Goal: Entertainment & Leisure: Browse casually

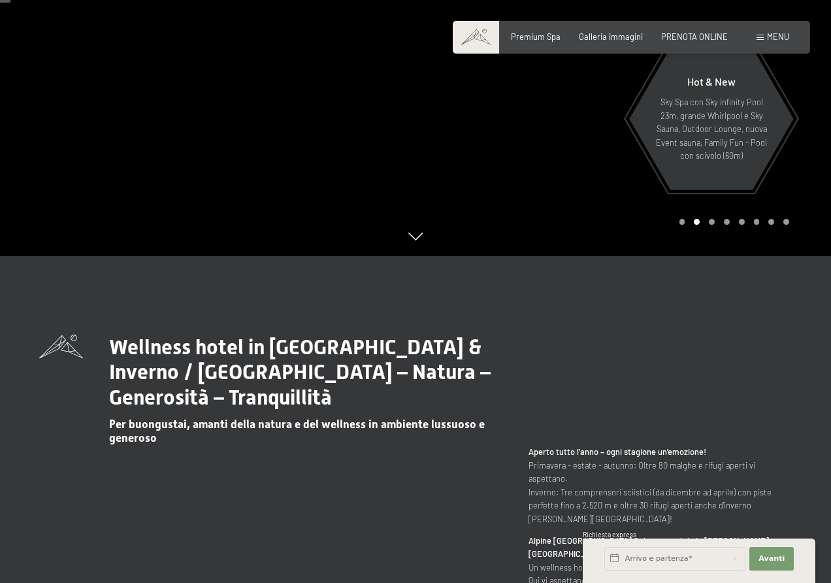
scroll to position [65, 0]
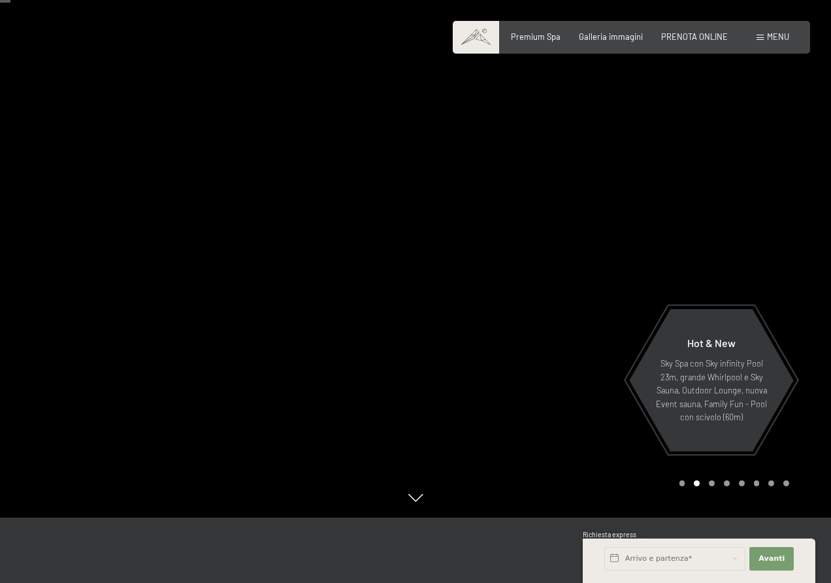
click at [770, 244] on div at bounding box center [624, 226] width 416 height 583
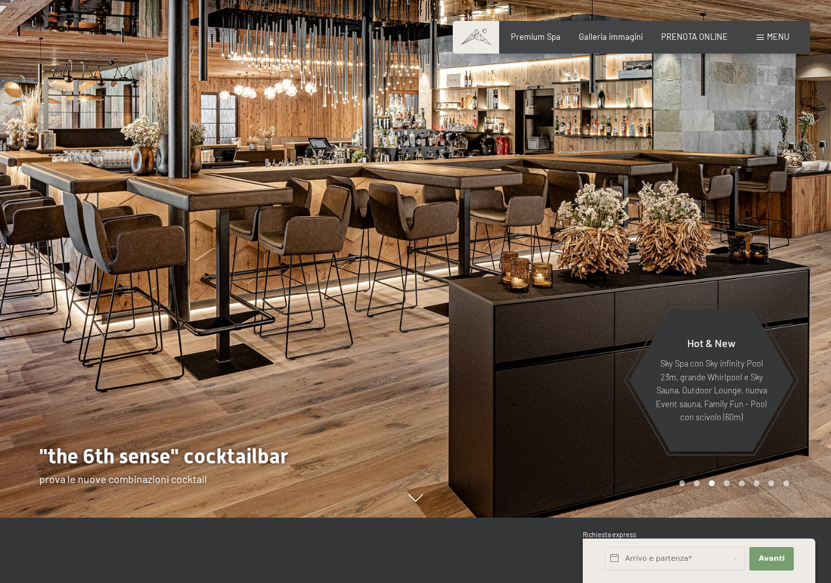
click at [770, 244] on div at bounding box center [624, 226] width 416 height 583
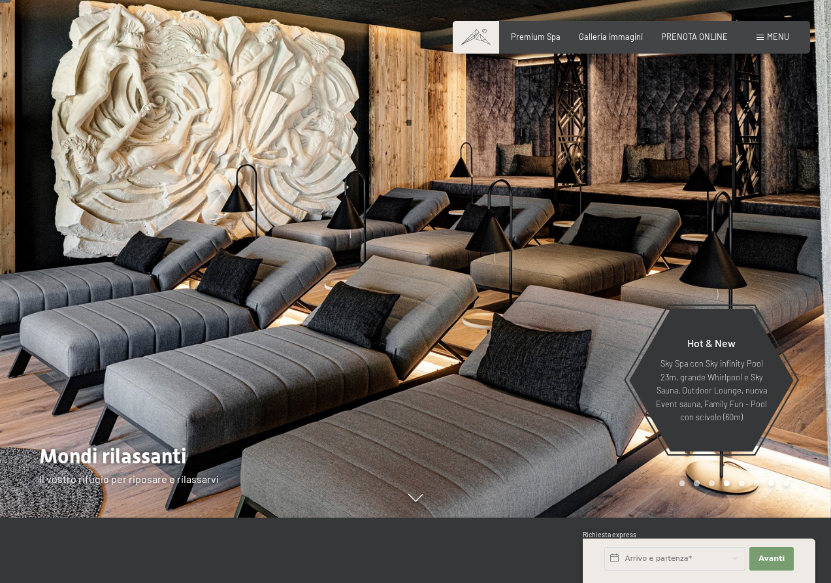
click at [766, 255] on div at bounding box center [624, 226] width 416 height 583
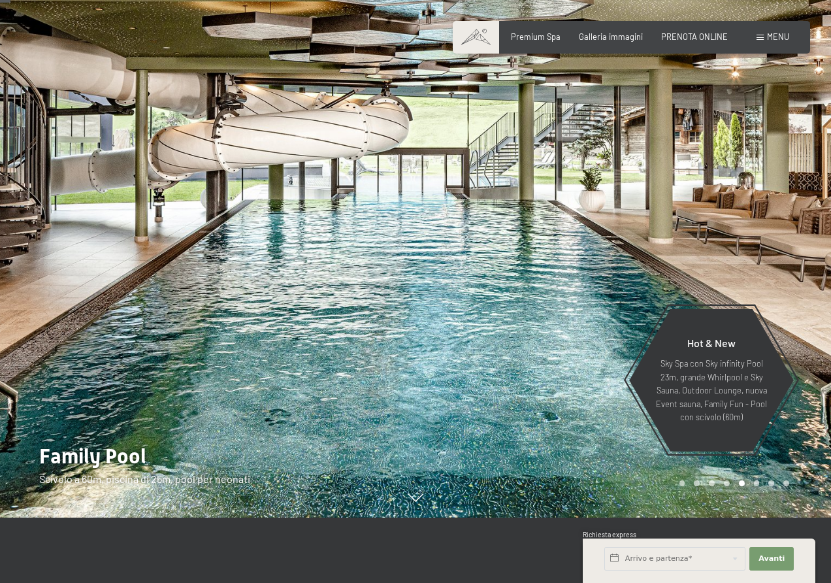
click at [766, 255] on div at bounding box center [624, 226] width 416 height 583
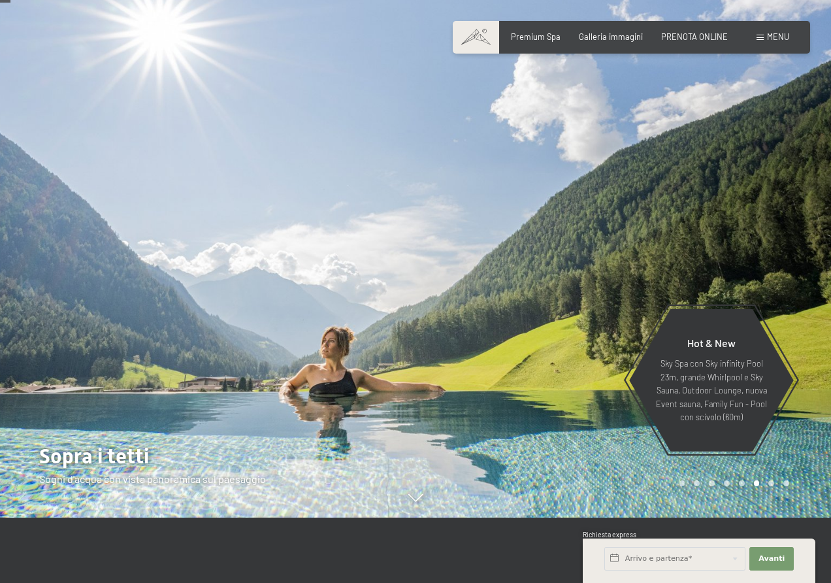
drag, startPoint x: 784, startPoint y: 264, endPoint x: 755, endPoint y: 223, distance: 50.6
click at [755, 223] on div at bounding box center [624, 226] width 416 height 583
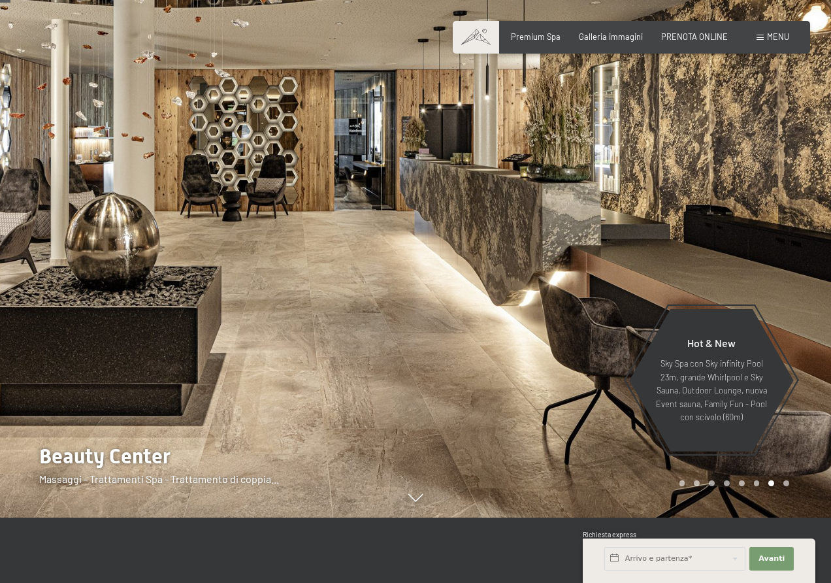
click at [776, 282] on div at bounding box center [624, 226] width 416 height 583
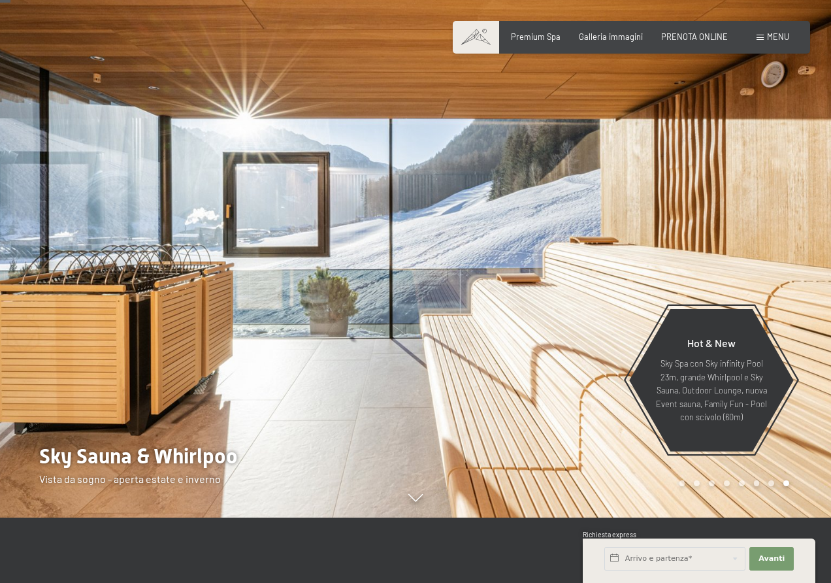
click at [770, 247] on div at bounding box center [624, 226] width 416 height 583
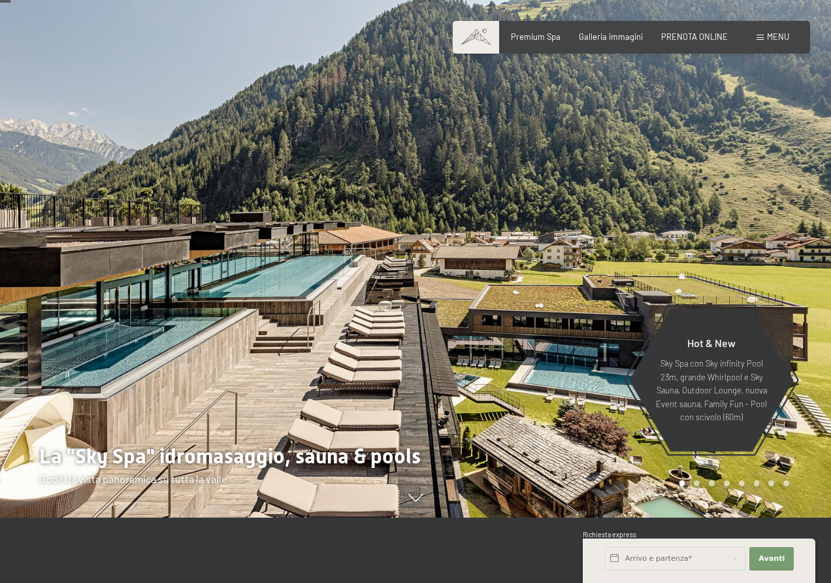
click at [730, 257] on div at bounding box center [624, 226] width 416 height 583
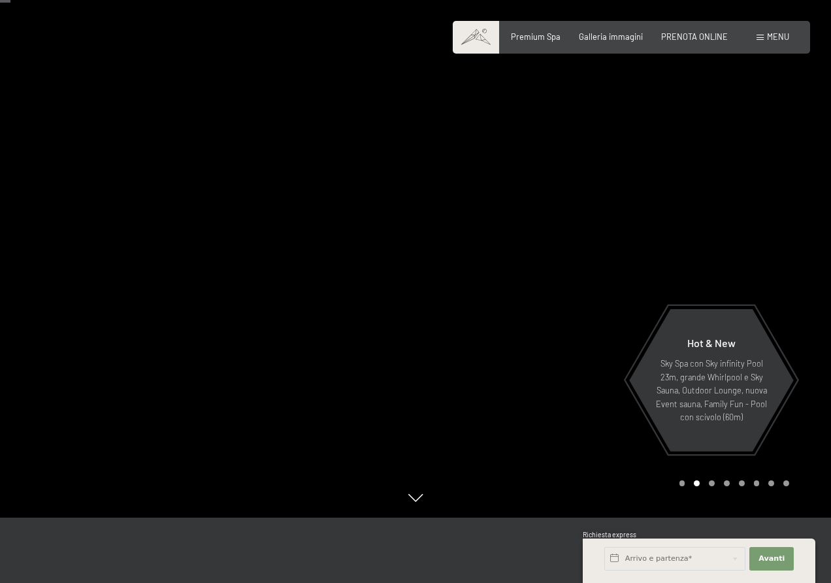
click at [733, 232] on div at bounding box center [624, 226] width 416 height 583
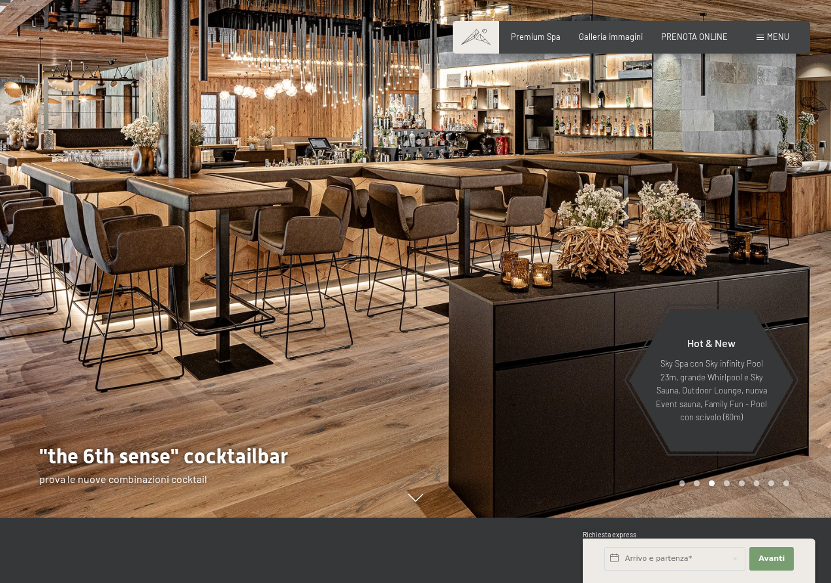
click at [733, 232] on div at bounding box center [624, 226] width 416 height 583
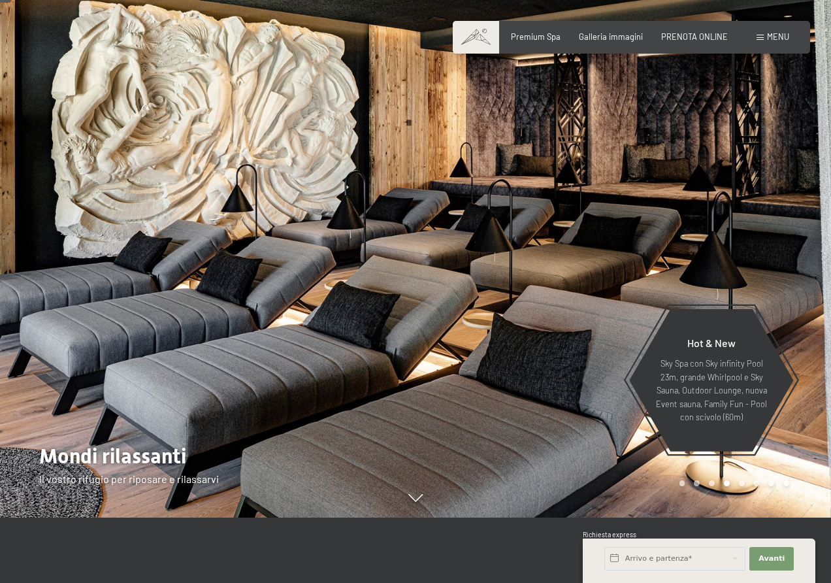
scroll to position [131, 0]
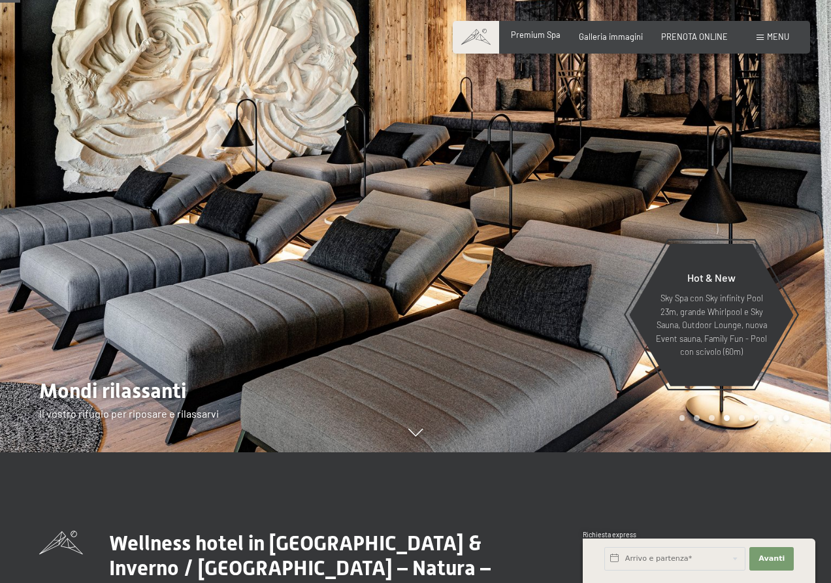
click at [521, 41] on div "Premium Spa Galleria immagini PRENOTA ONLINE" at bounding box center [610, 37] width 272 height 12
click at [541, 37] on span "Premium Spa" at bounding box center [536, 34] width 50 height 10
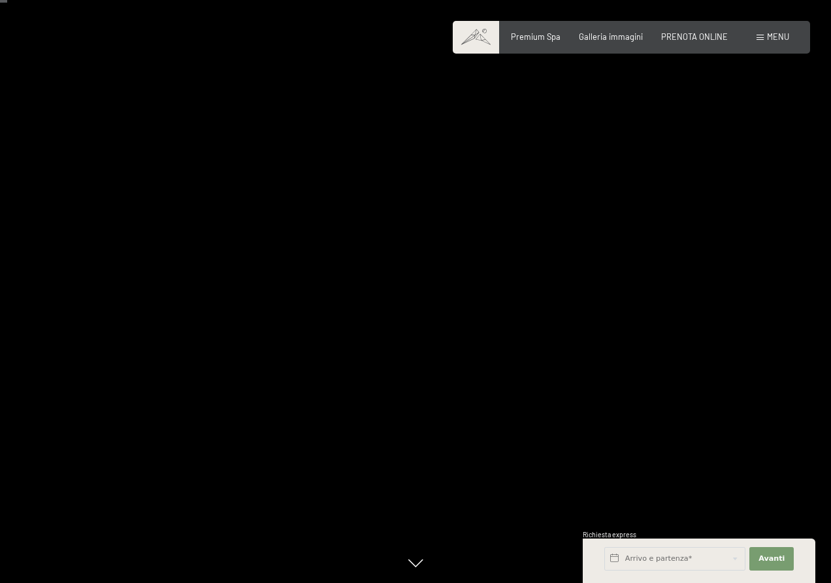
scroll to position [65, 0]
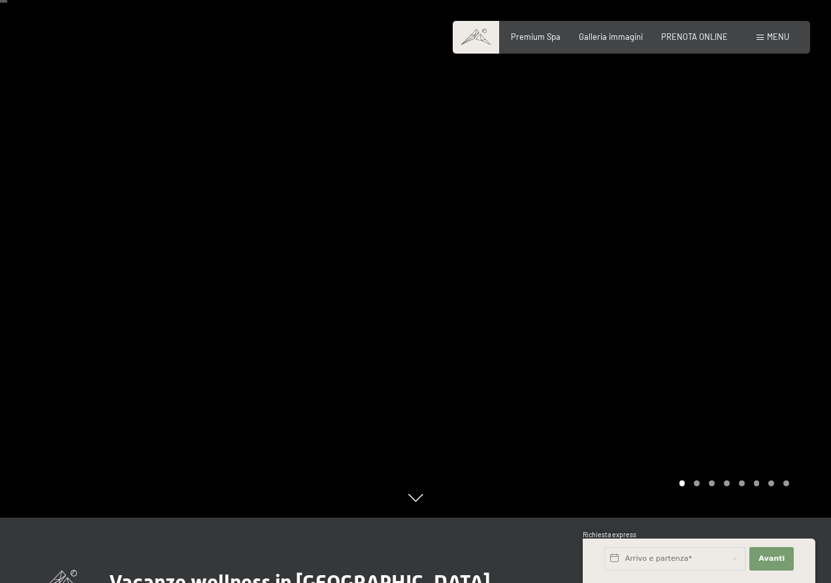
click at [715, 316] on div at bounding box center [624, 226] width 416 height 583
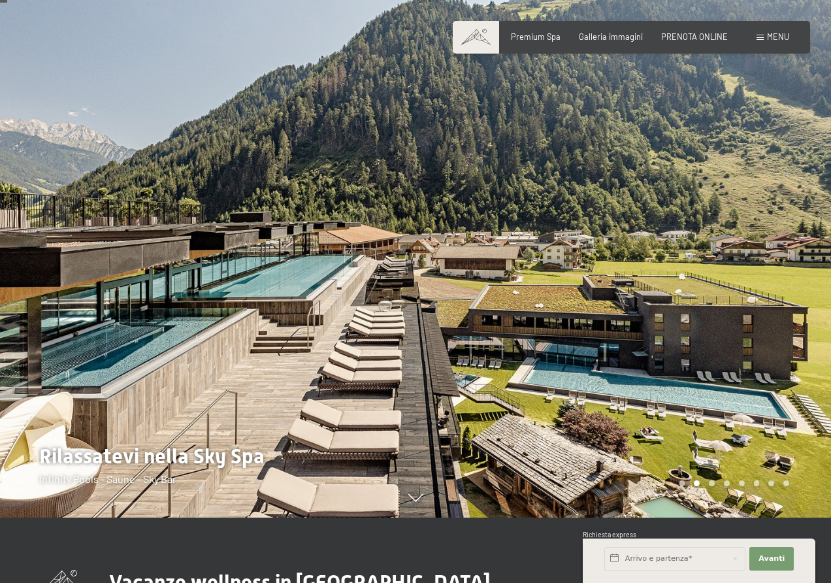
click at [715, 316] on div at bounding box center [624, 226] width 416 height 583
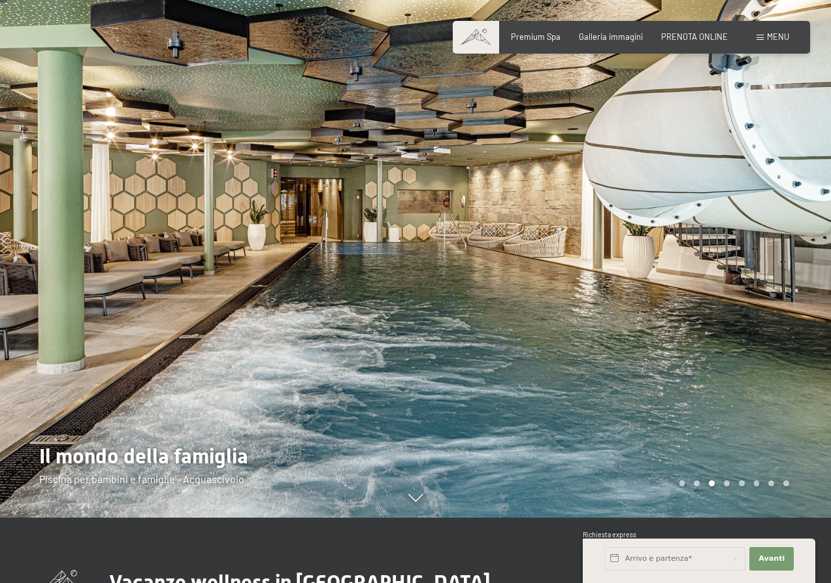
click at [709, 310] on div at bounding box center [624, 226] width 416 height 583
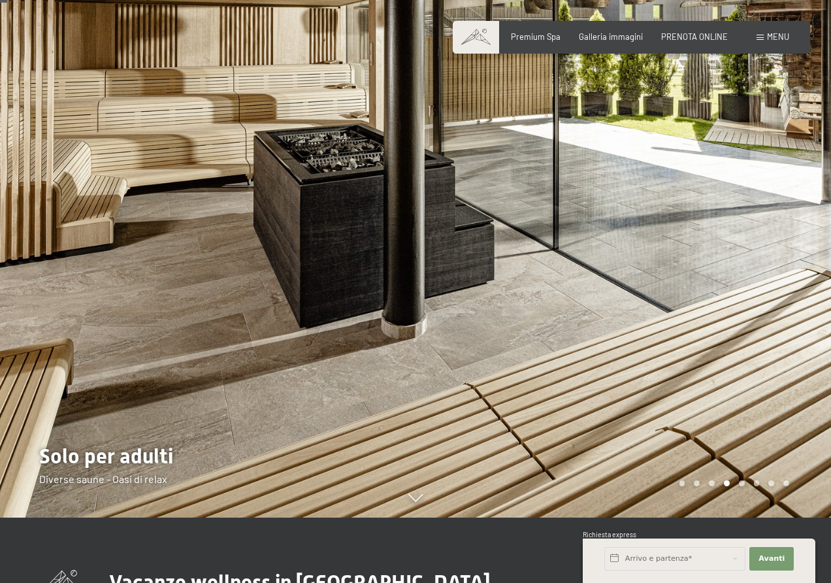
click at [709, 310] on div at bounding box center [624, 226] width 416 height 583
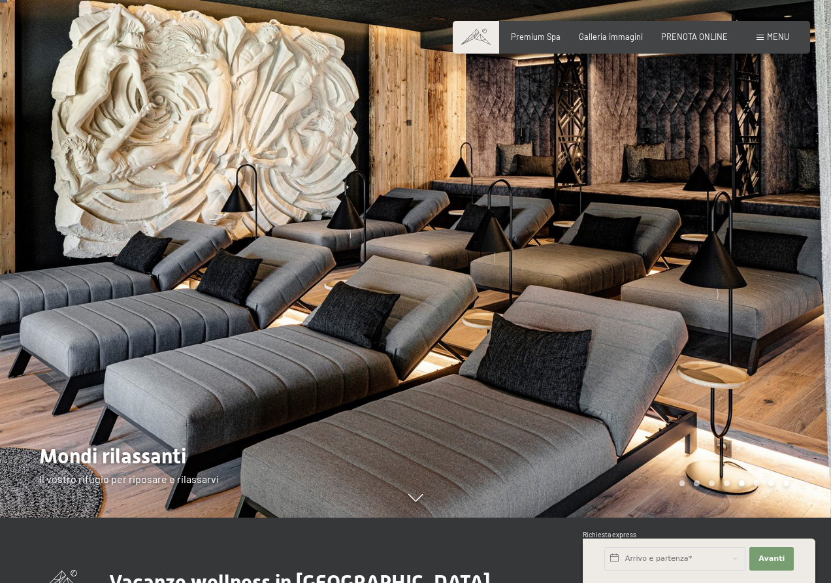
click at [709, 310] on div at bounding box center [624, 226] width 416 height 583
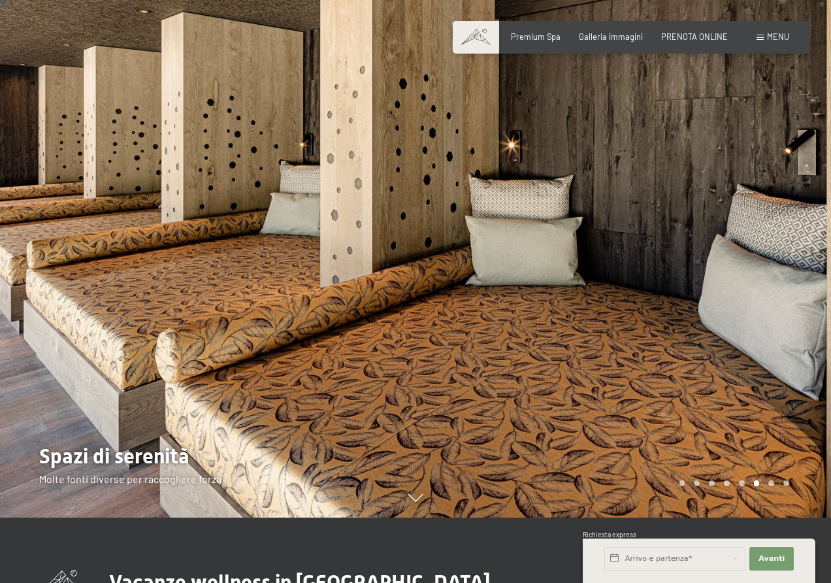
click at [709, 310] on div at bounding box center [624, 226] width 416 height 583
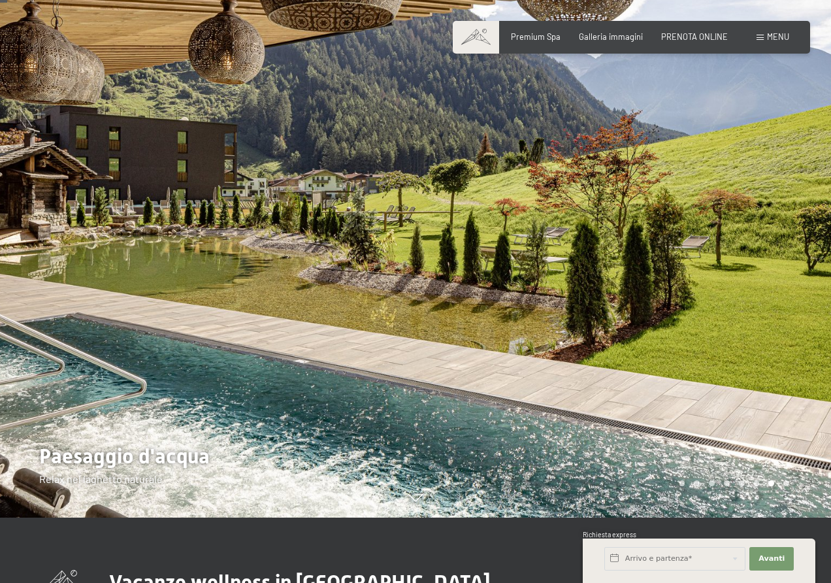
drag, startPoint x: 709, startPoint y: 310, endPoint x: 651, endPoint y: 189, distance: 133.9
click at [651, 189] on div at bounding box center [624, 226] width 416 height 583
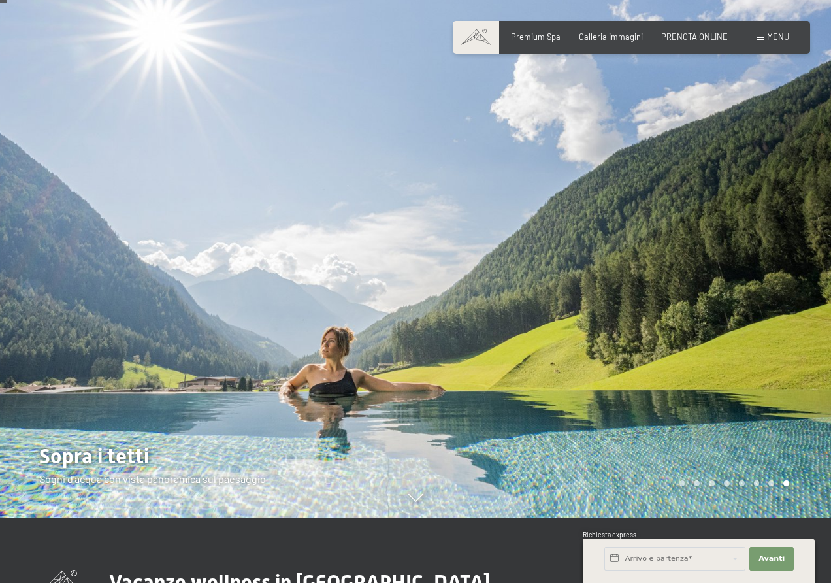
click at [621, 302] on div at bounding box center [624, 226] width 416 height 583
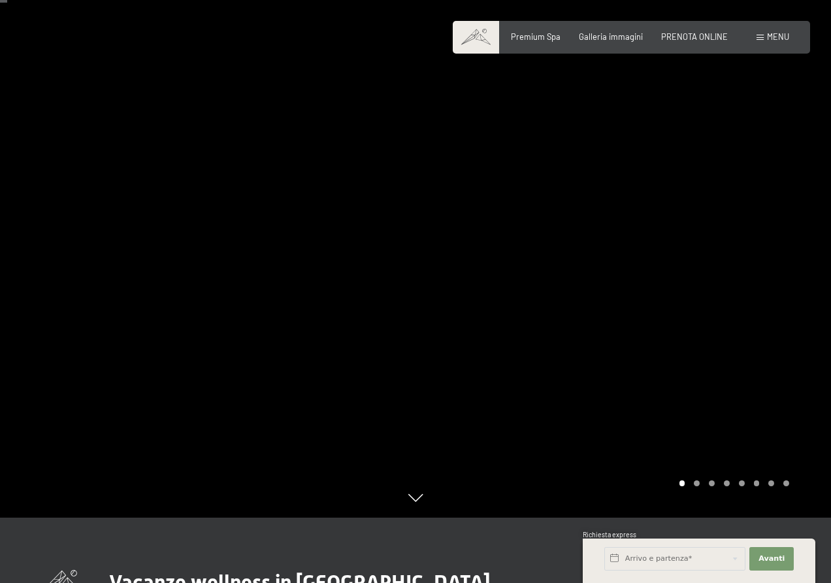
click at [686, 302] on div at bounding box center [624, 226] width 416 height 583
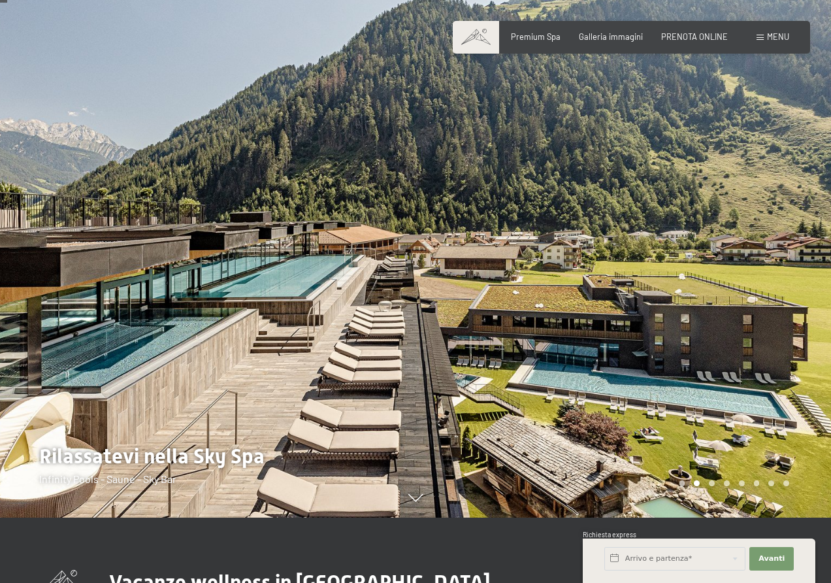
click at [686, 302] on div at bounding box center [624, 226] width 416 height 583
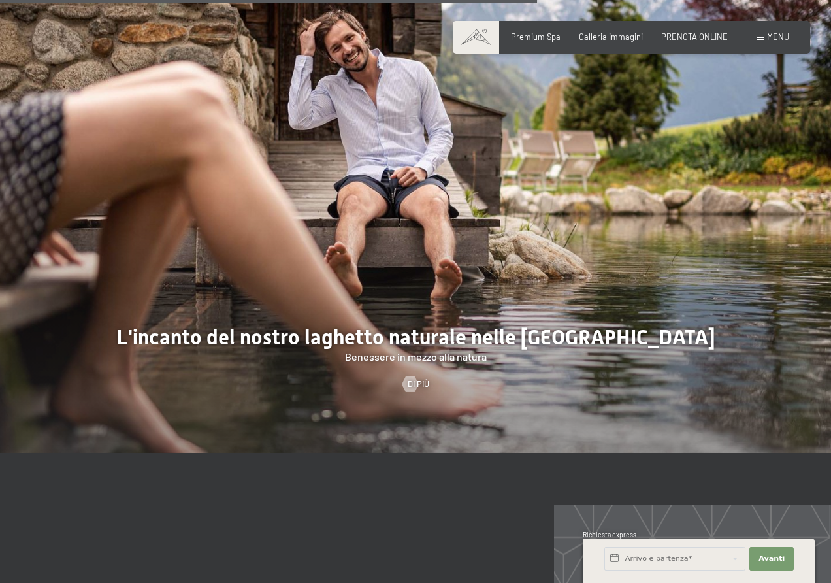
scroll to position [4034, 0]
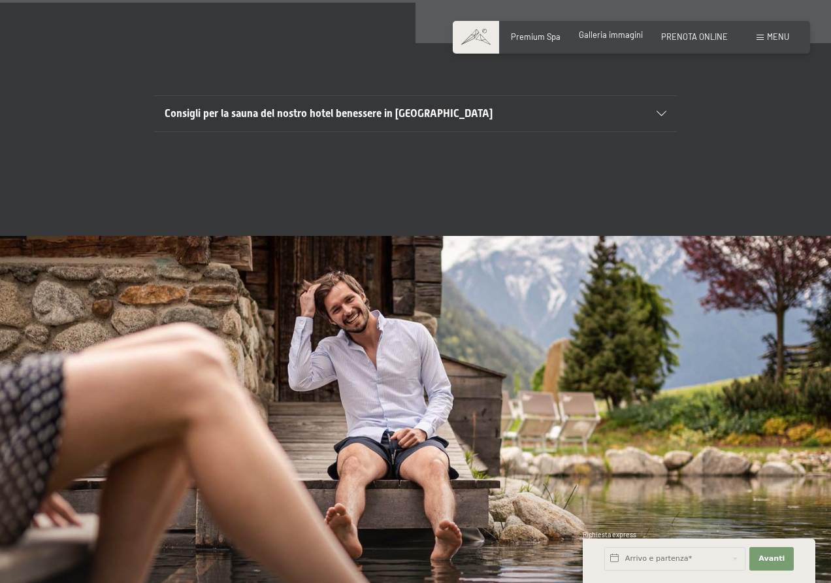
click at [622, 33] on span "Galleria immagini" at bounding box center [611, 34] width 64 height 10
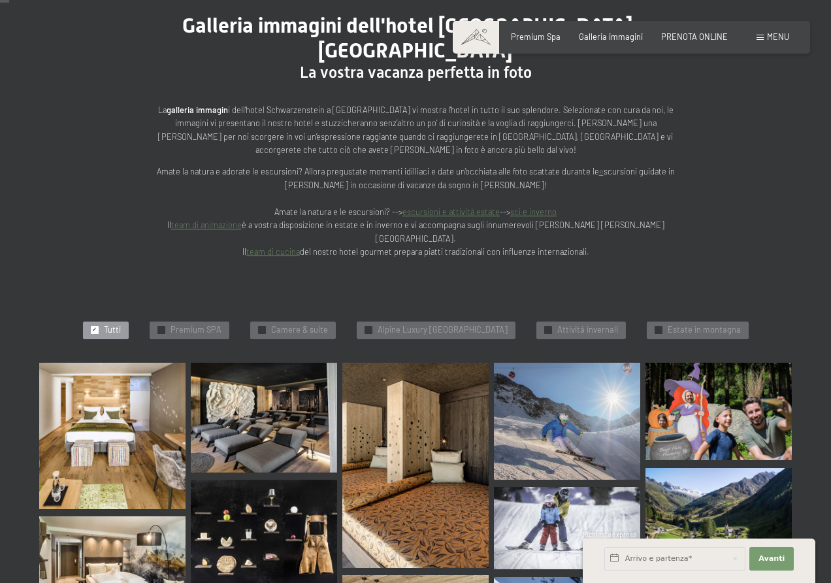
scroll to position [392, 0]
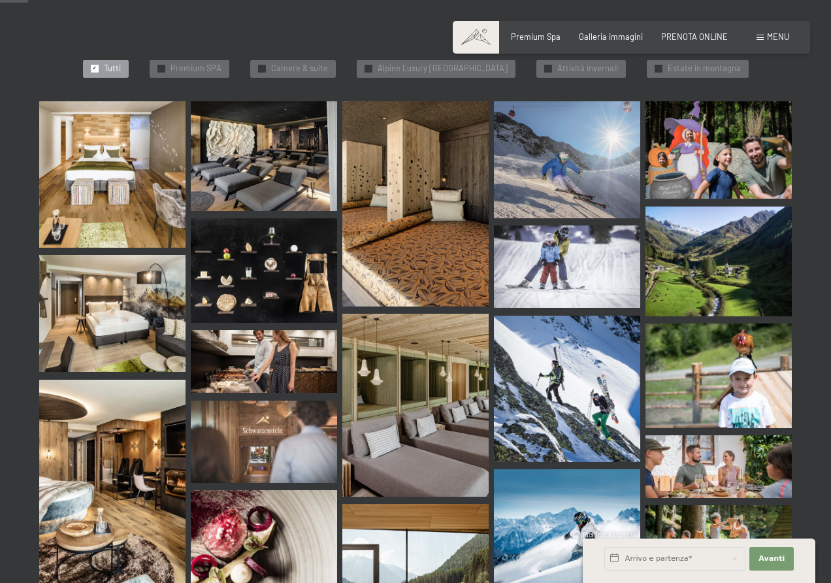
click at [259, 236] on img at bounding box center [264, 270] width 146 height 105
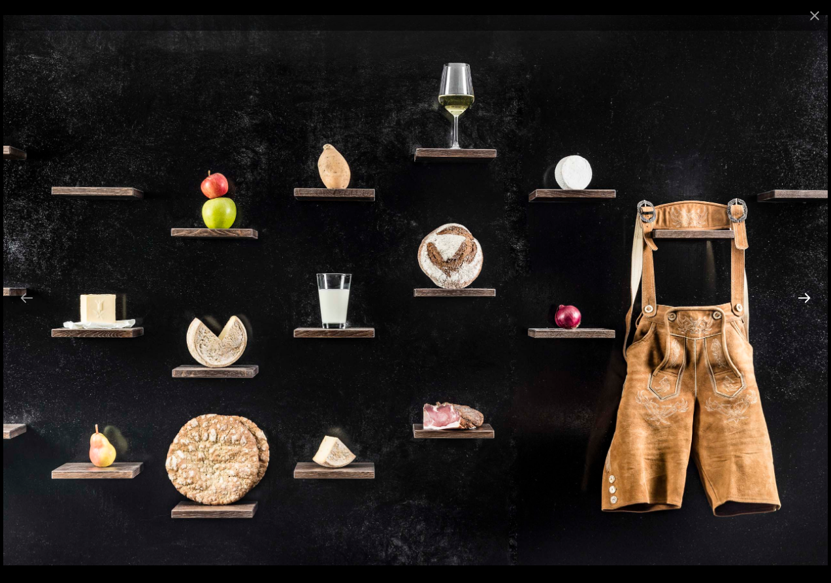
click at [809, 304] on button "Next slide" at bounding box center [804, 297] width 27 height 25
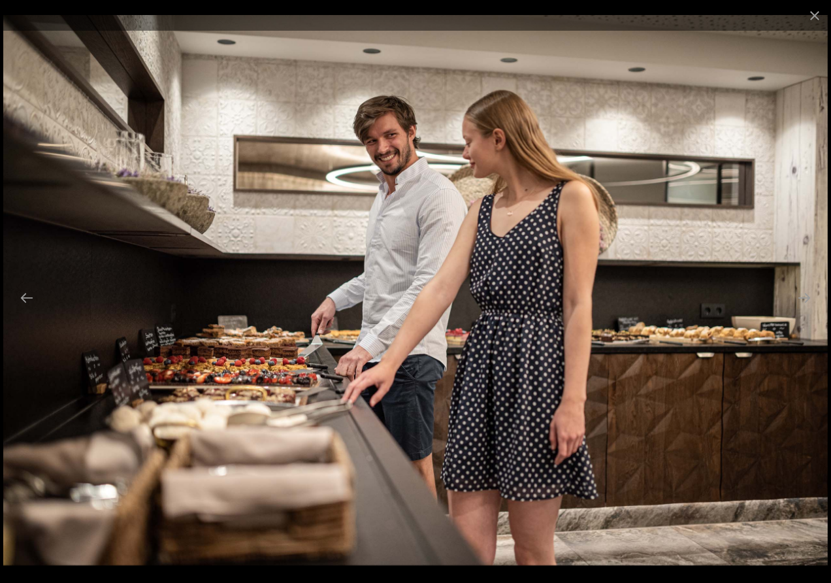
drag, startPoint x: 809, startPoint y: 304, endPoint x: 567, endPoint y: 464, distance: 290.0
click at [567, 464] on img at bounding box center [415, 290] width 825 height 550
click at [804, 304] on button "Next slide" at bounding box center [804, 297] width 27 height 25
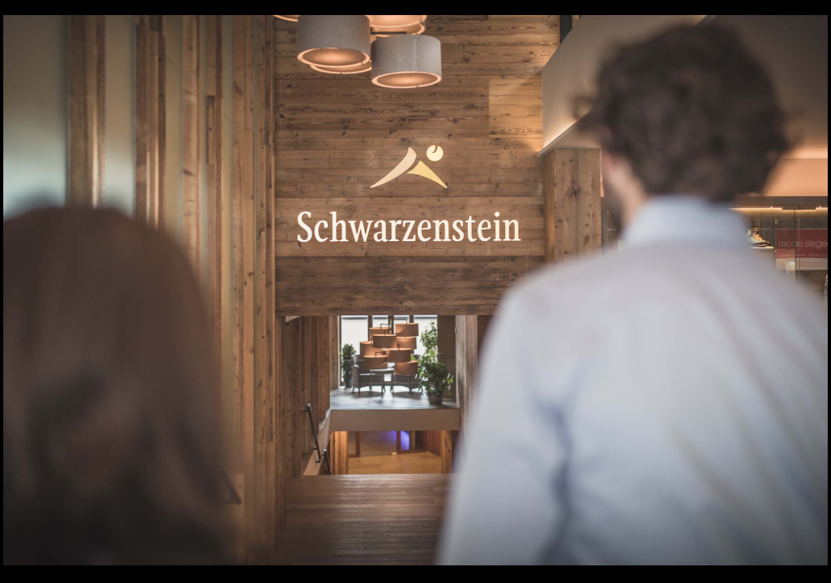
click at [803, 295] on button "Next slide" at bounding box center [810, 297] width 27 height 25
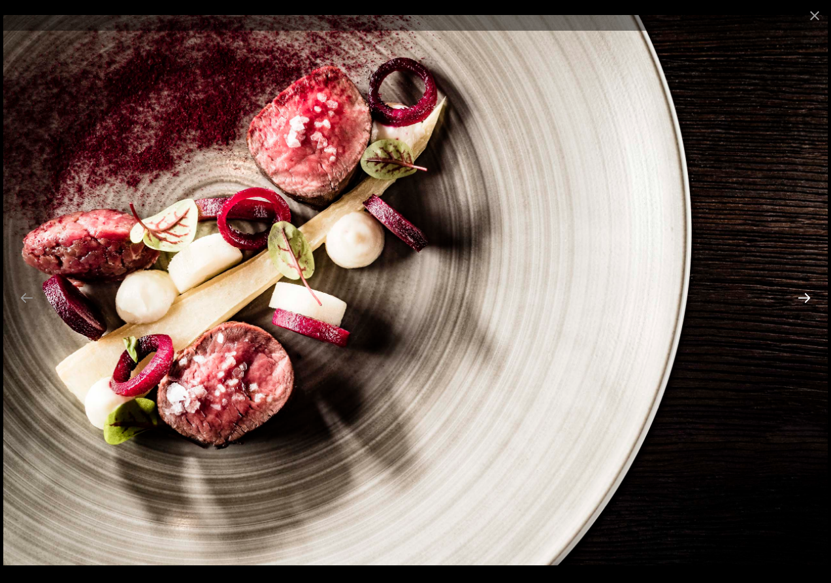
click at [803, 295] on button "Next slide" at bounding box center [804, 297] width 27 height 25
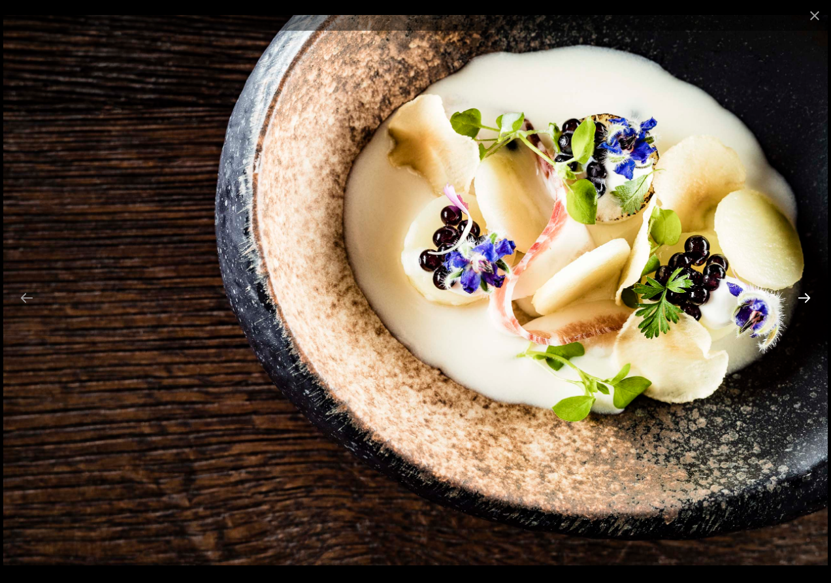
click at [808, 295] on button "Next slide" at bounding box center [804, 297] width 27 height 25
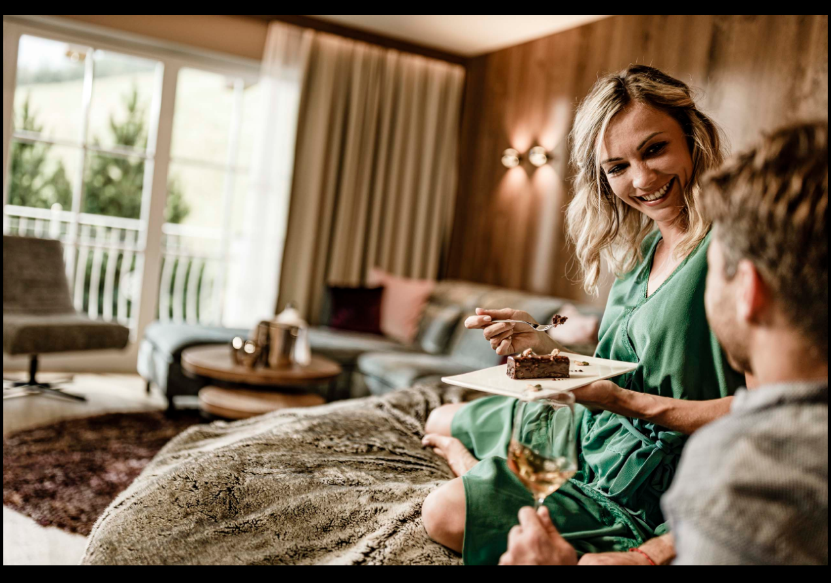
click at [803, 295] on button "Next slide" at bounding box center [810, 297] width 27 height 25
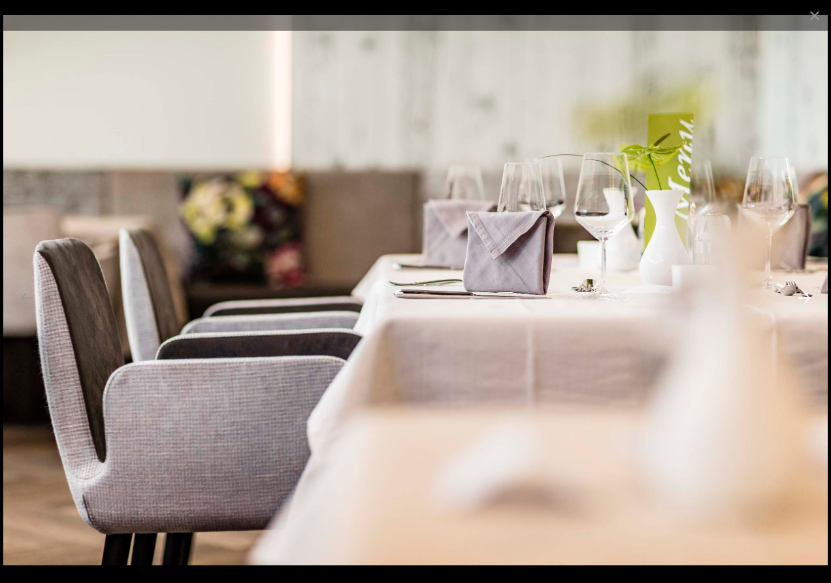
click at [803, 295] on button "Next slide" at bounding box center [804, 297] width 27 height 25
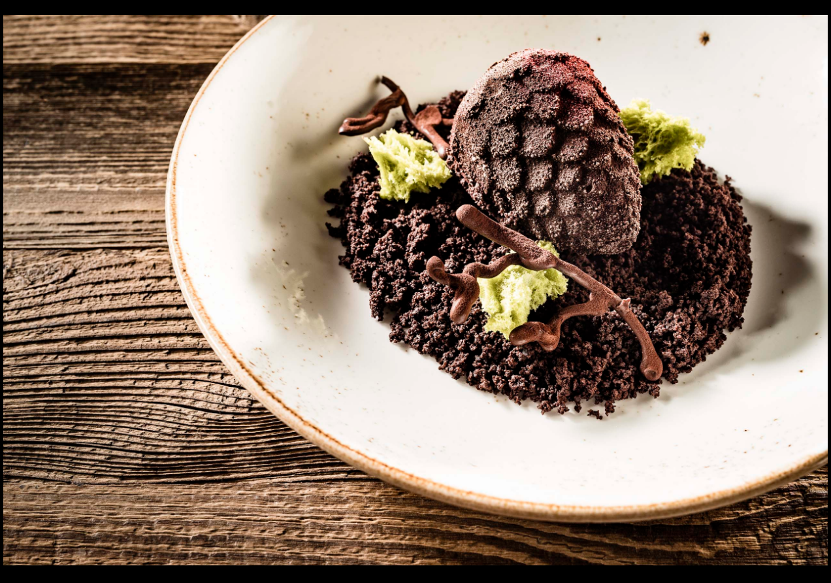
click at [803, 295] on button "Next slide" at bounding box center [810, 297] width 27 height 25
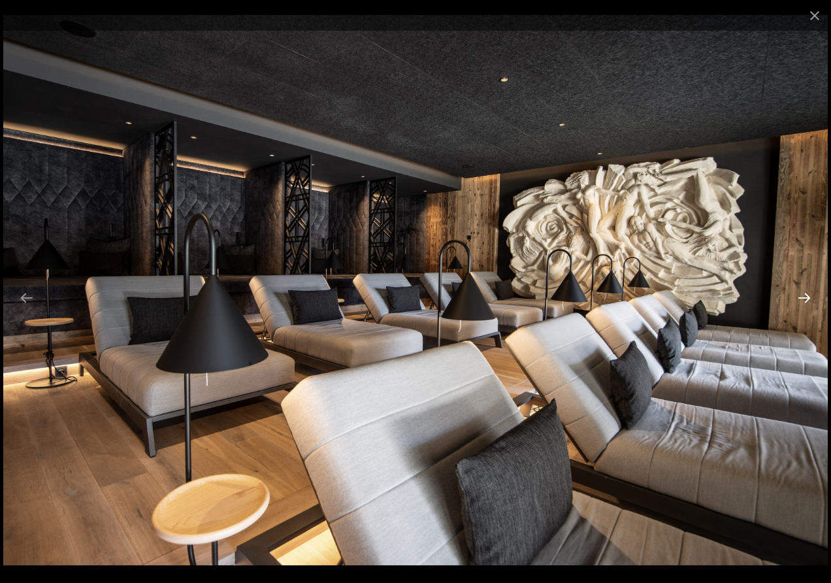
click at [805, 298] on button "Next slide" at bounding box center [804, 297] width 27 height 25
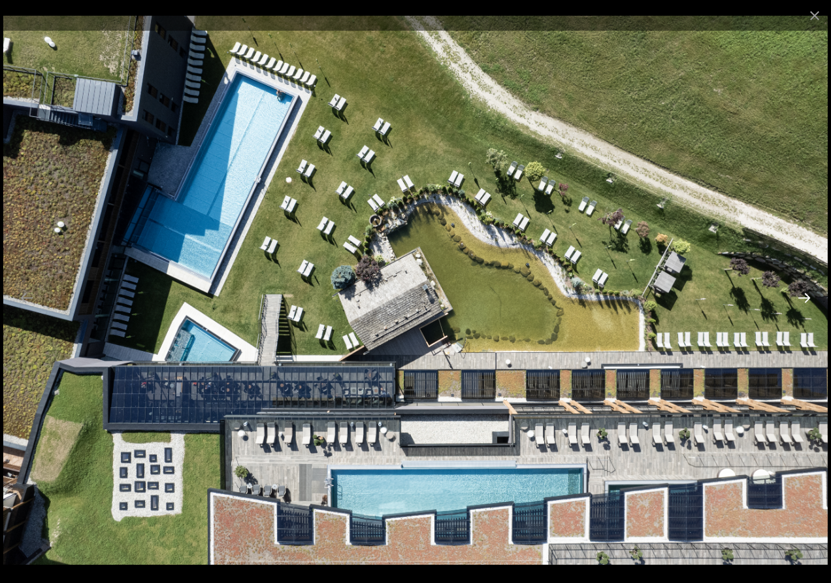
click at [802, 301] on button "Next slide" at bounding box center [804, 297] width 27 height 25
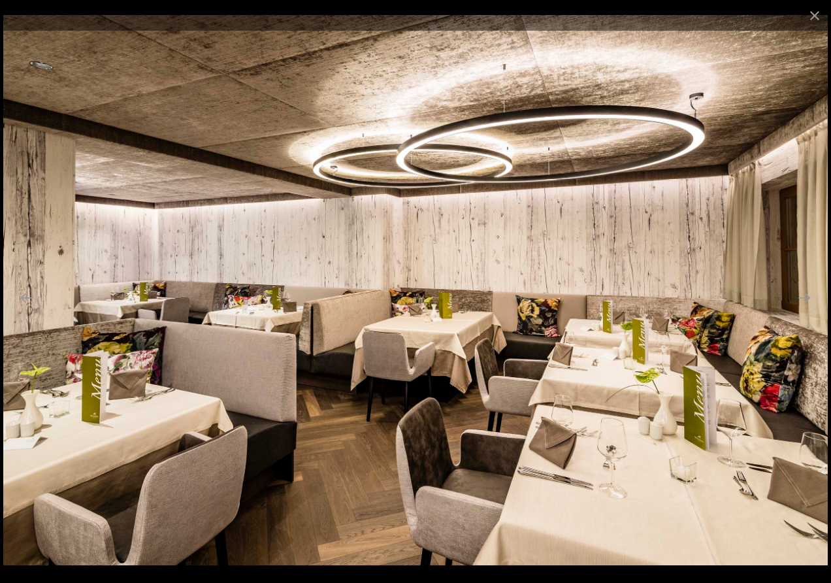
drag, startPoint x: 802, startPoint y: 301, endPoint x: 791, endPoint y: 218, distance: 83.1
click at [791, 218] on img at bounding box center [415, 290] width 825 height 550
click at [804, 297] on button "Next slide" at bounding box center [804, 297] width 27 height 25
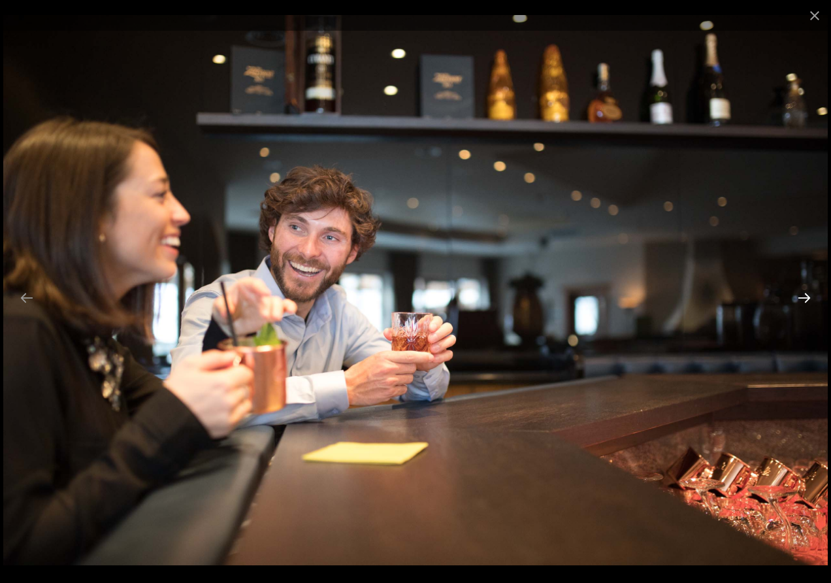
click at [804, 297] on button "Next slide" at bounding box center [804, 297] width 27 height 25
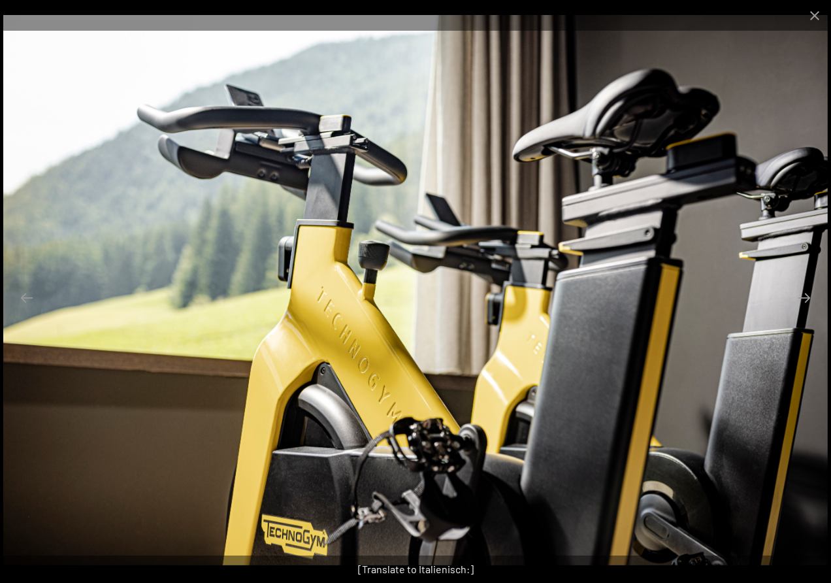
drag, startPoint x: 804, startPoint y: 297, endPoint x: 790, endPoint y: 213, distance: 85.5
click at [790, 213] on img at bounding box center [415, 290] width 825 height 550
click at [800, 290] on button "Next slide" at bounding box center [804, 297] width 27 height 25
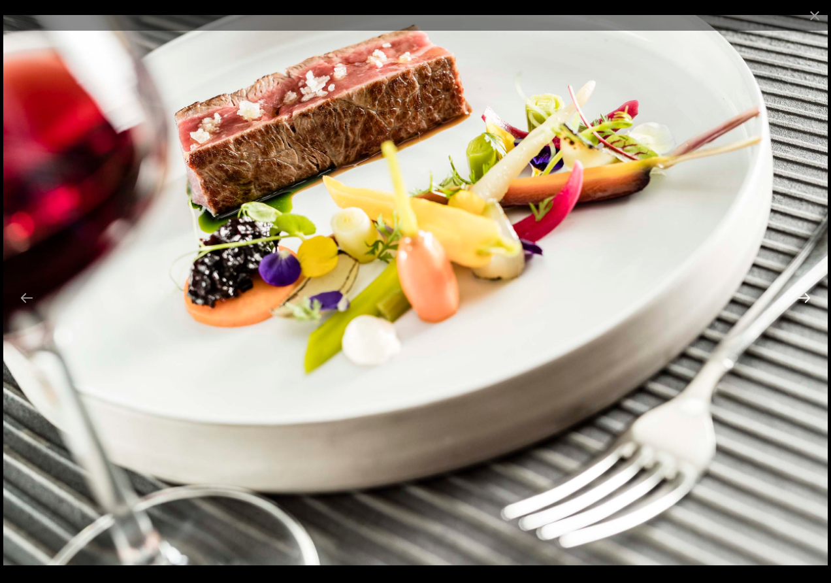
click at [799, 297] on button "Next slide" at bounding box center [804, 297] width 27 height 25
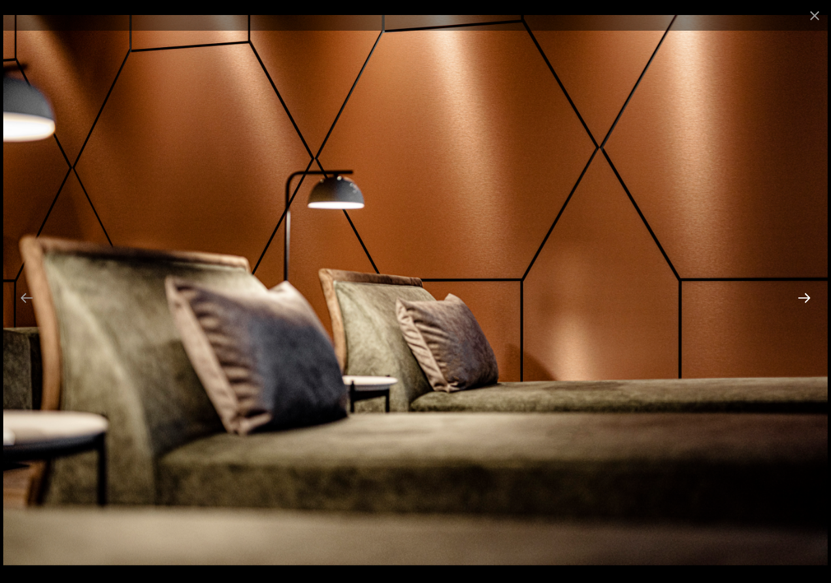
click at [799, 297] on button "Next slide" at bounding box center [804, 297] width 27 height 25
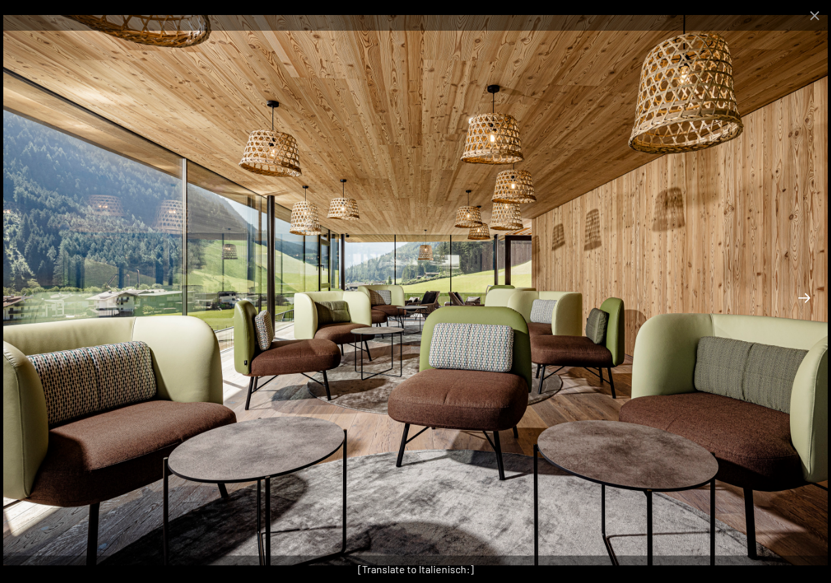
click at [799, 297] on button "Next slide" at bounding box center [804, 297] width 27 height 25
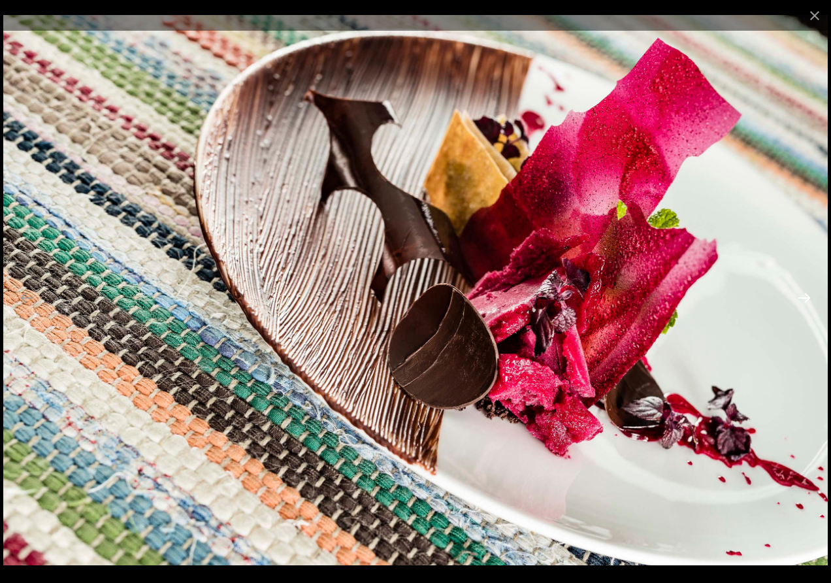
click at [799, 297] on button "Next slide" at bounding box center [804, 297] width 27 height 25
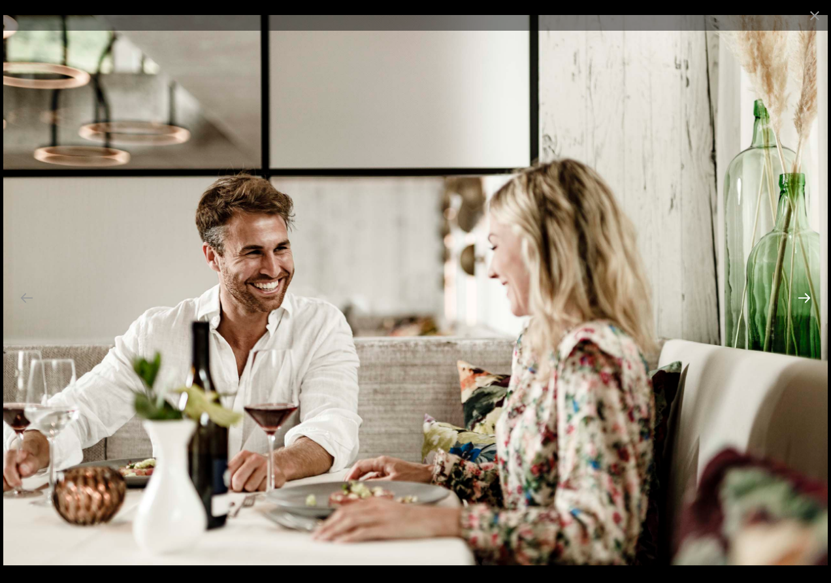
click at [793, 299] on button "Next slide" at bounding box center [804, 297] width 27 height 25
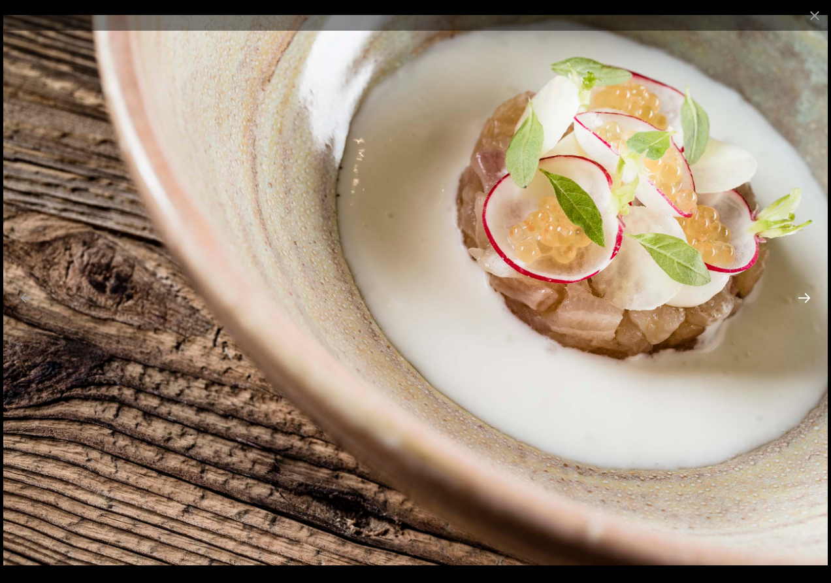
click at [793, 299] on button "Next slide" at bounding box center [804, 297] width 27 height 25
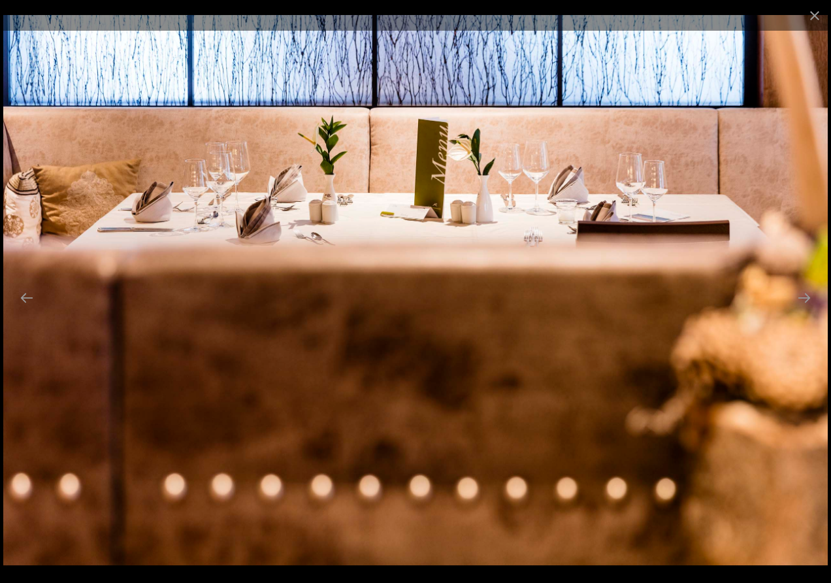
drag, startPoint x: 793, startPoint y: 299, endPoint x: 714, endPoint y: 219, distance: 113.2
click at [714, 219] on img at bounding box center [415, 290] width 825 height 550
click at [806, 303] on button "Next slide" at bounding box center [804, 297] width 27 height 25
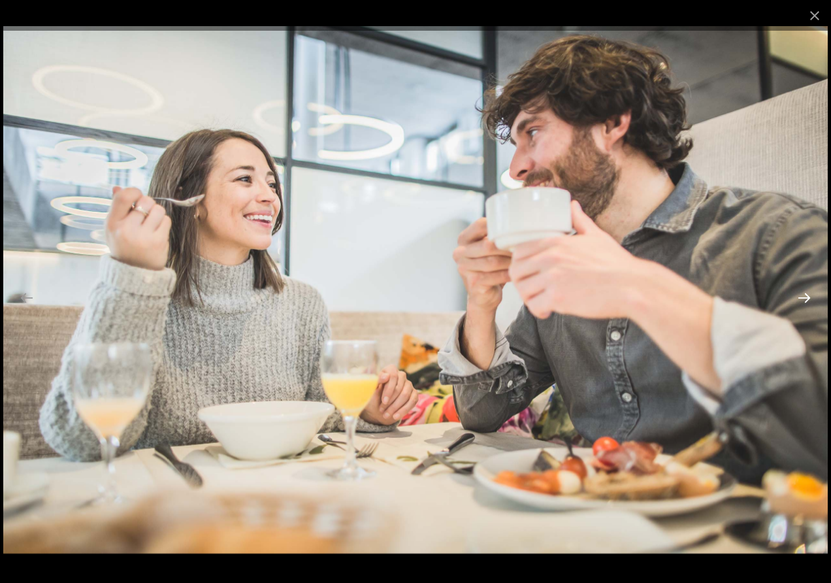
click at [802, 298] on button "Next slide" at bounding box center [804, 297] width 27 height 25
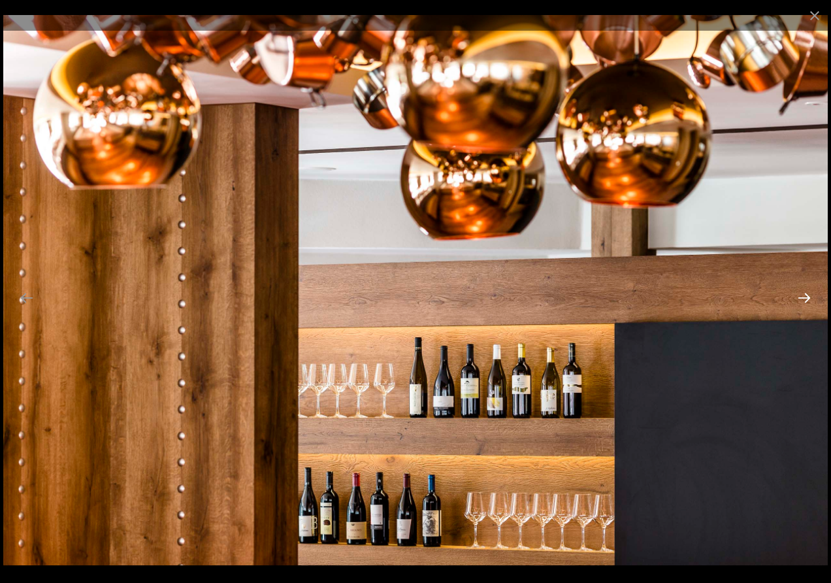
click at [802, 298] on button "Next slide" at bounding box center [804, 297] width 27 height 25
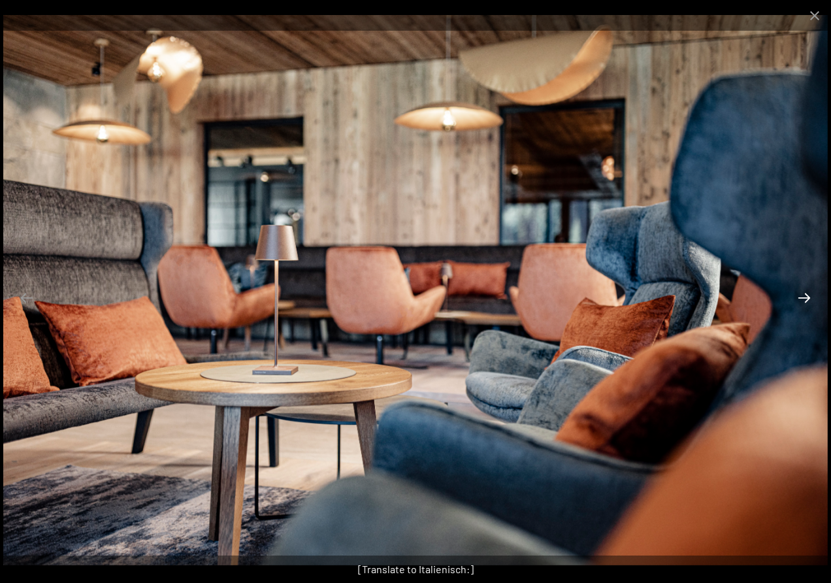
click at [802, 298] on button "Next slide" at bounding box center [804, 297] width 27 height 25
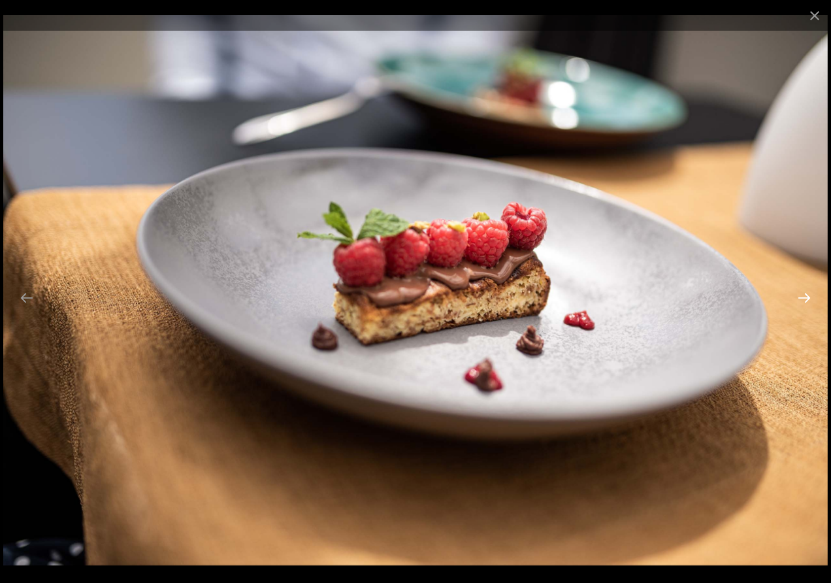
click at [802, 298] on button "Next slide" at bounding box center [804, 297] width 27 height 25
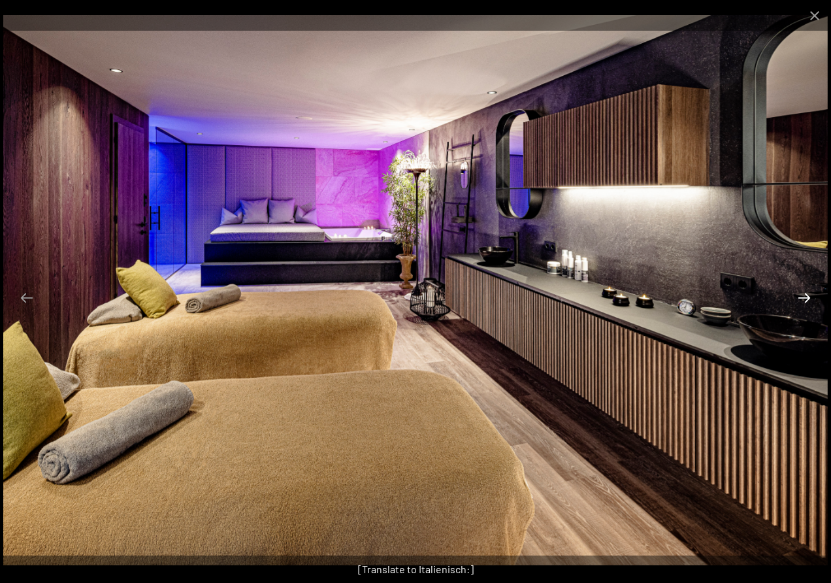
click at [802, 298] on button "Next slide" at bounding box center [804, 297] width 27 height 25
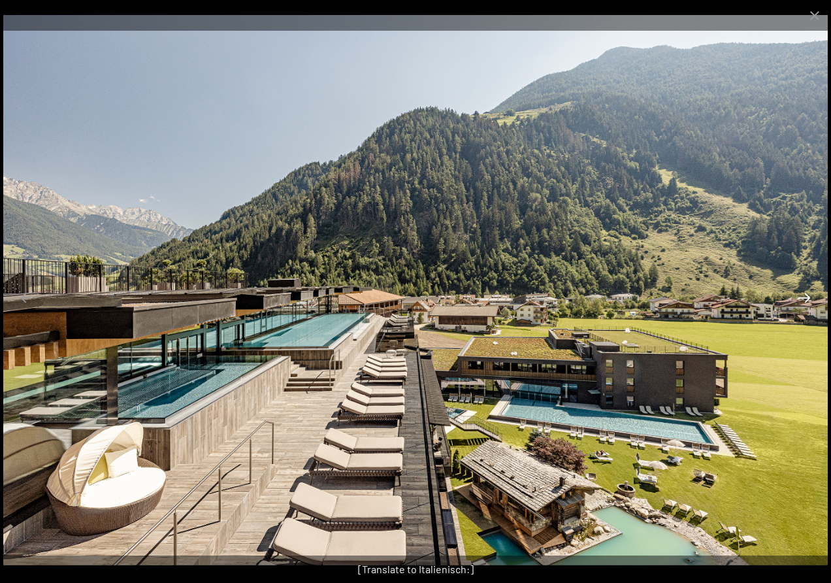
click at [802, 298] on button "Next slide" at bounding box center [804, 297] width 27 height 25
